Goal: Transaction & Acquisition: Purchase product/service

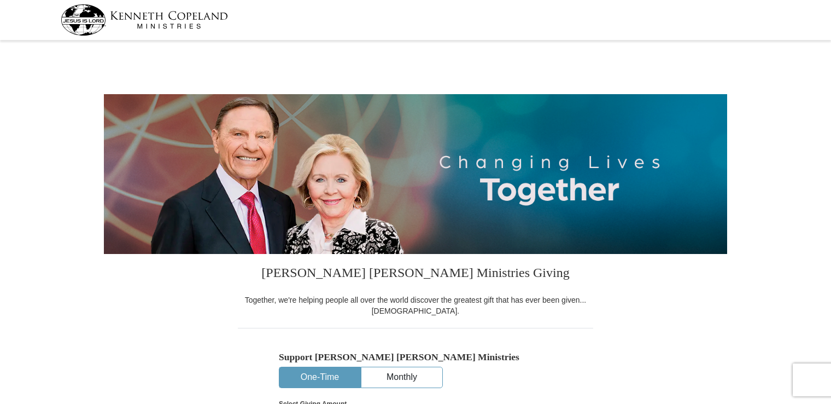
select select "MI"
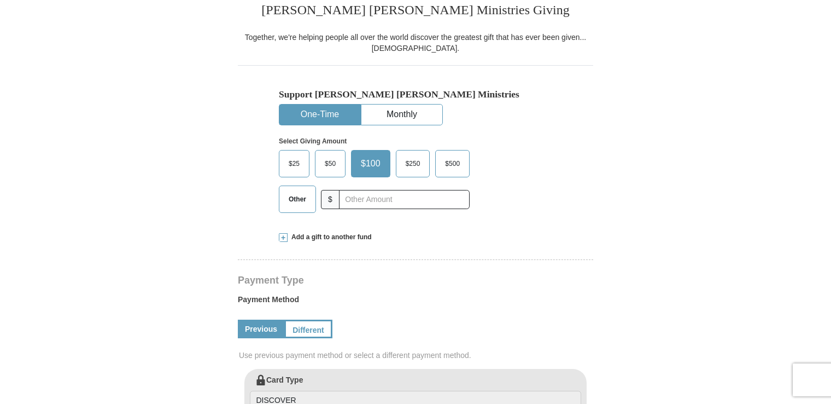
scroll to position [284, 0]
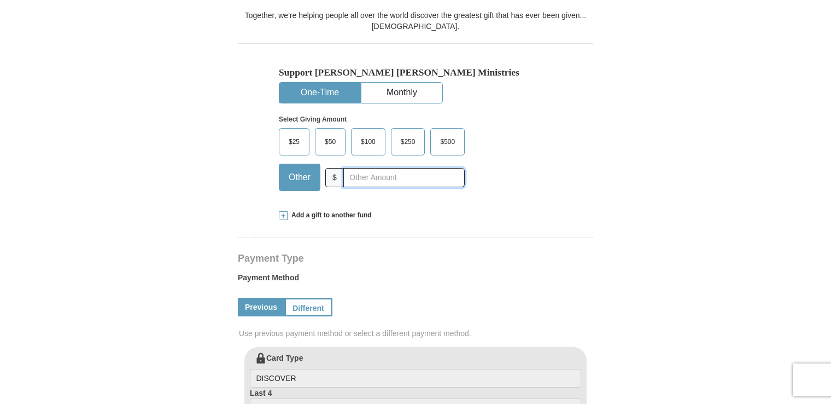
click at [404, 176] on input "text" at bounding box center [403, 177] width 121 height 19
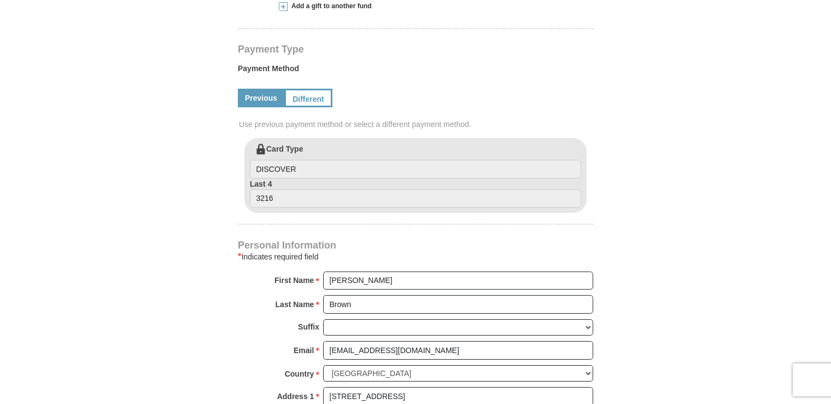
scroll to position [457, 0]
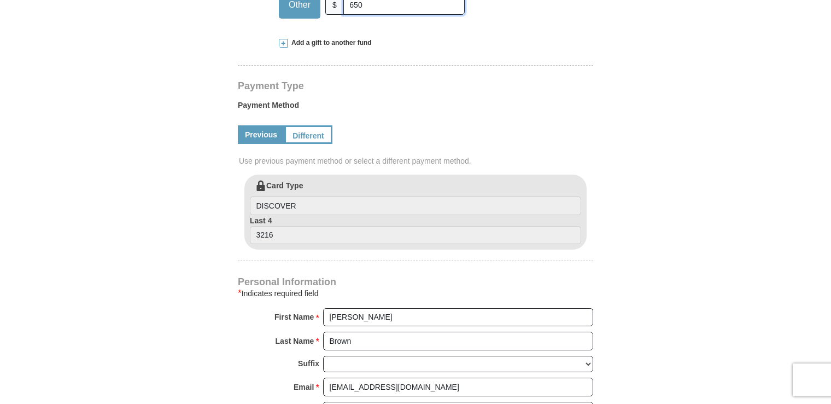
type input "650"
click at [264, 131] on link "Previous" at bounding box center [261, 134] width 46 height 19
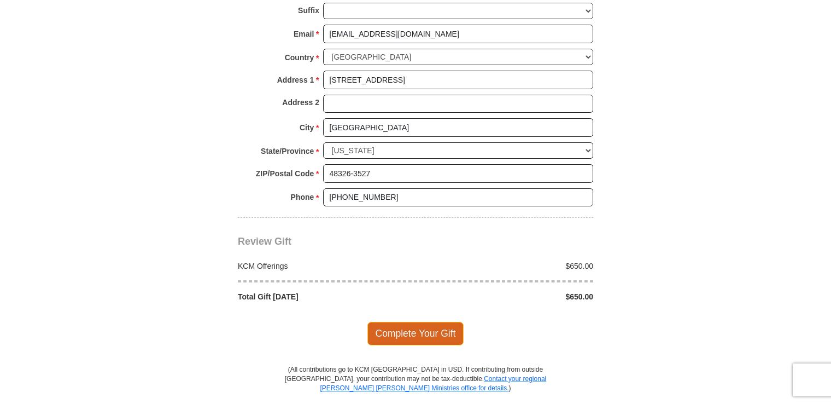
click at [425, 330] on span "Complete Your Gift" at bounding box center [415, 333] width 97 height 23
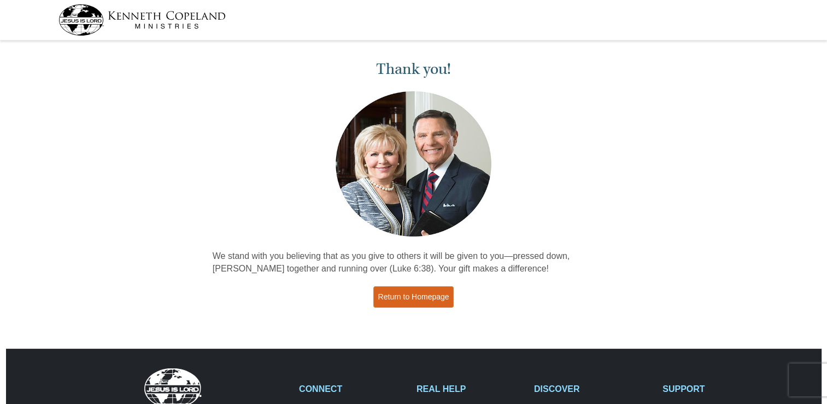
click at [425, 291] on link "Return to Homepage" at bounding box center [413, 296] width 81 height 21
